Goal: Information Seeking & Learning: Learn about a topic

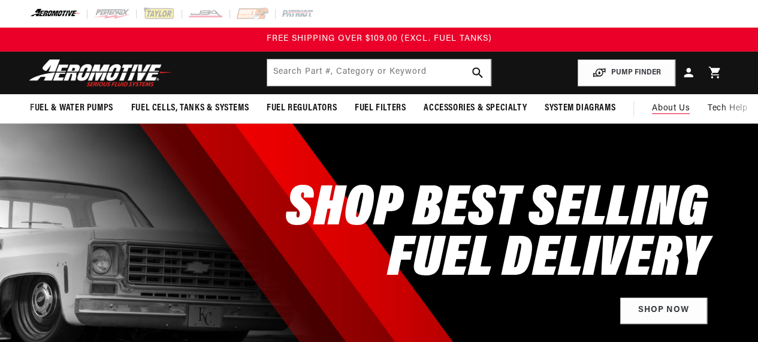
click at [667, 104] on span "About Us" at bounding box center [671, 108] width 38 height 9
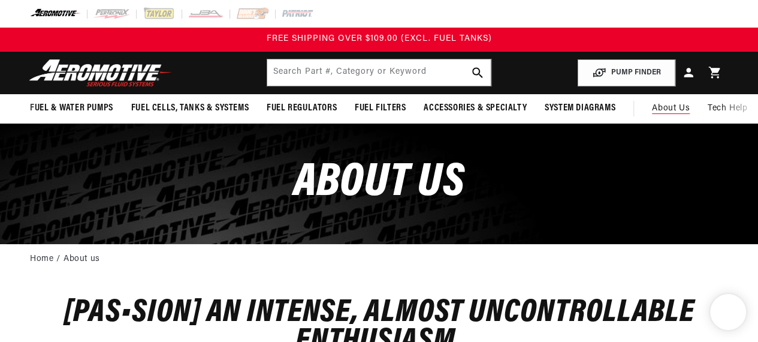
click at [665, 109] on span "About Us" at bounding box center [671, 108] width 38 height 9
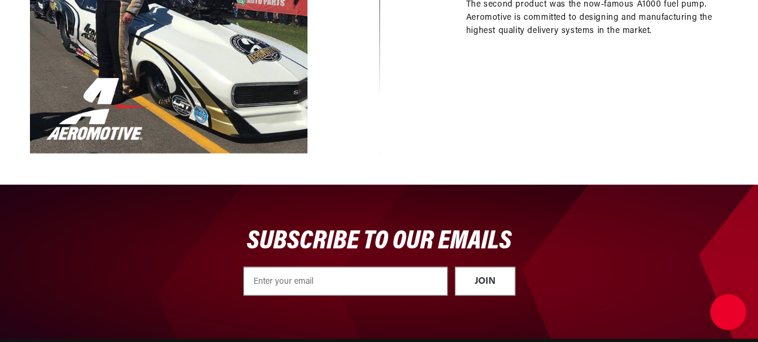
scroll to position [1206, 0]
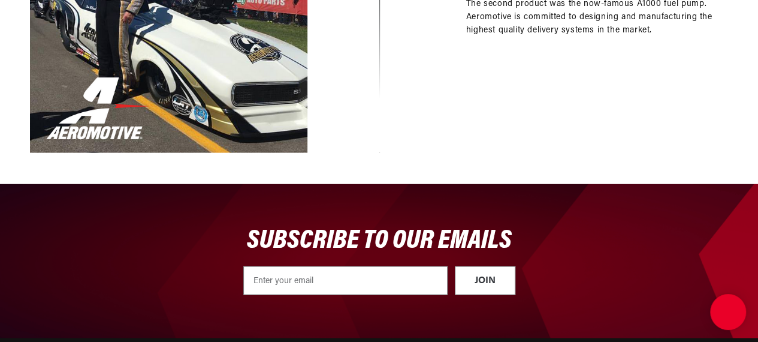
click at [447, 125] on div "1994 Aeromotive is opened by [PERSON_NAME] Having come from the aerospace indus…" at bounding box center [379, 15] width 698 height 278
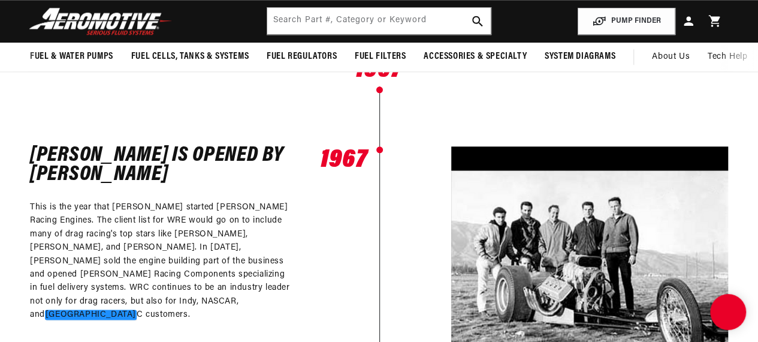
scroll to position [562, 0]
